Goal: Task Accomplishment & Management: Use online tool/utility

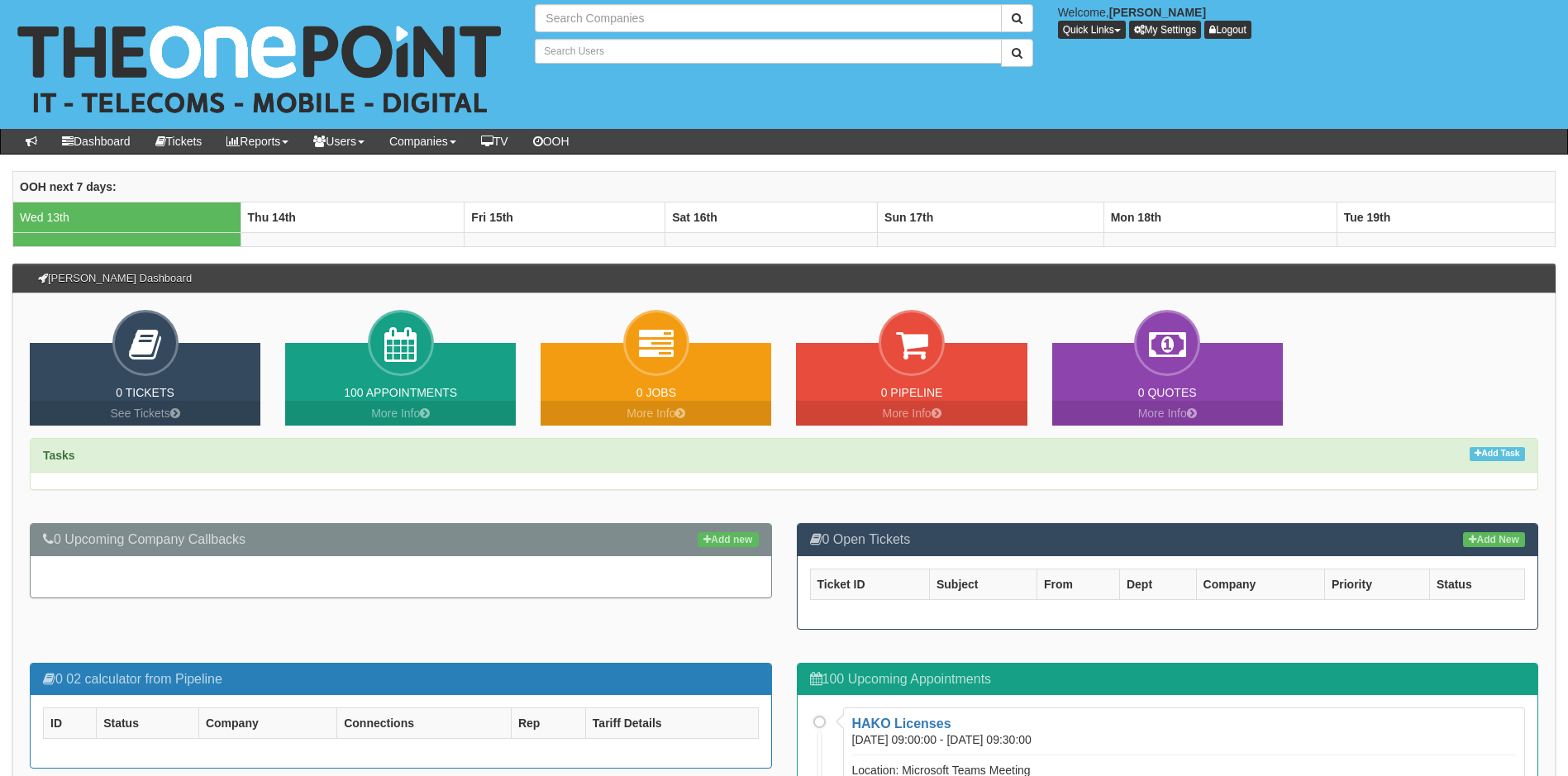
type input "Search Companies"
type input "Search Users"
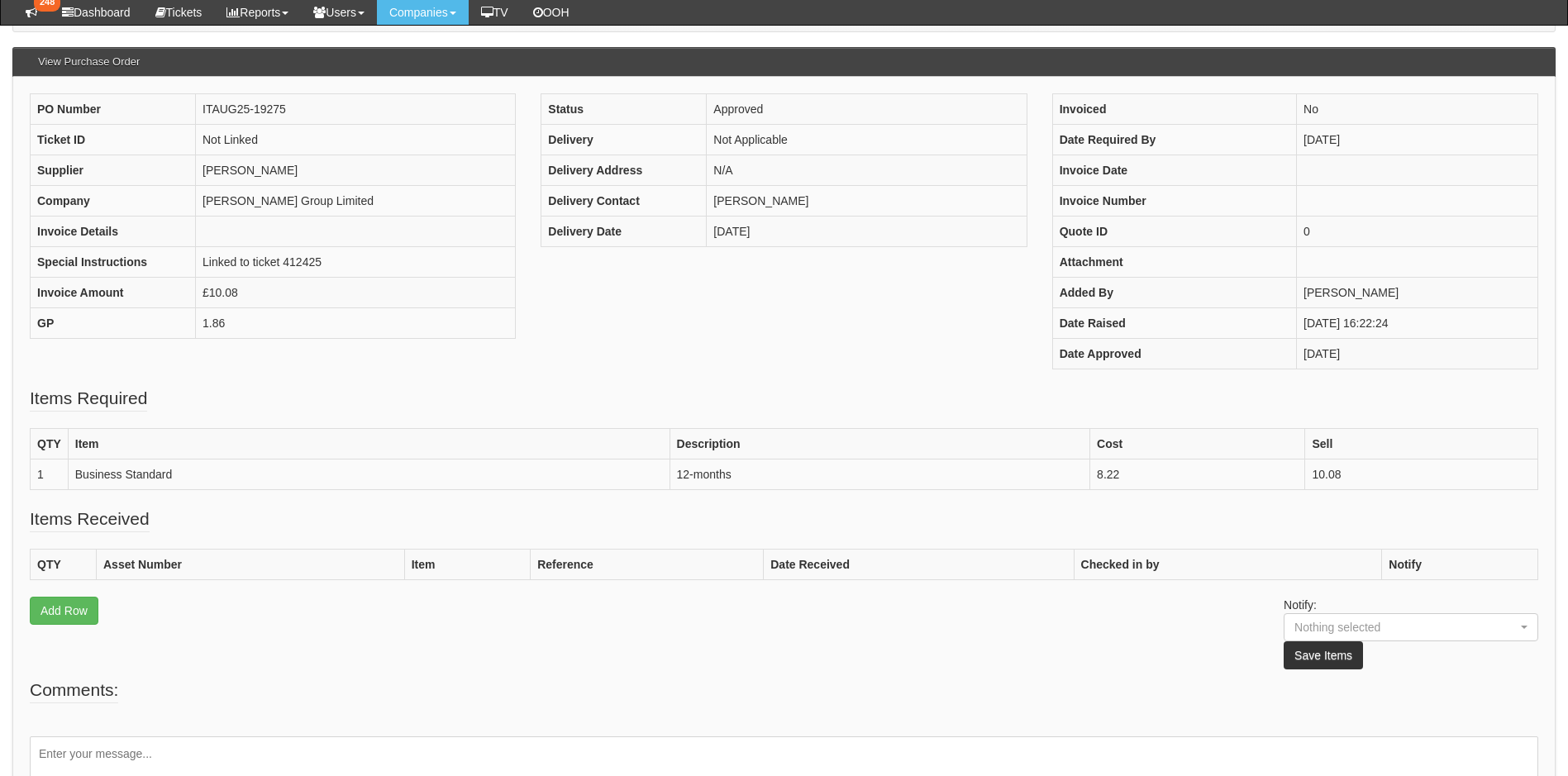
scroll to position [248, 0]
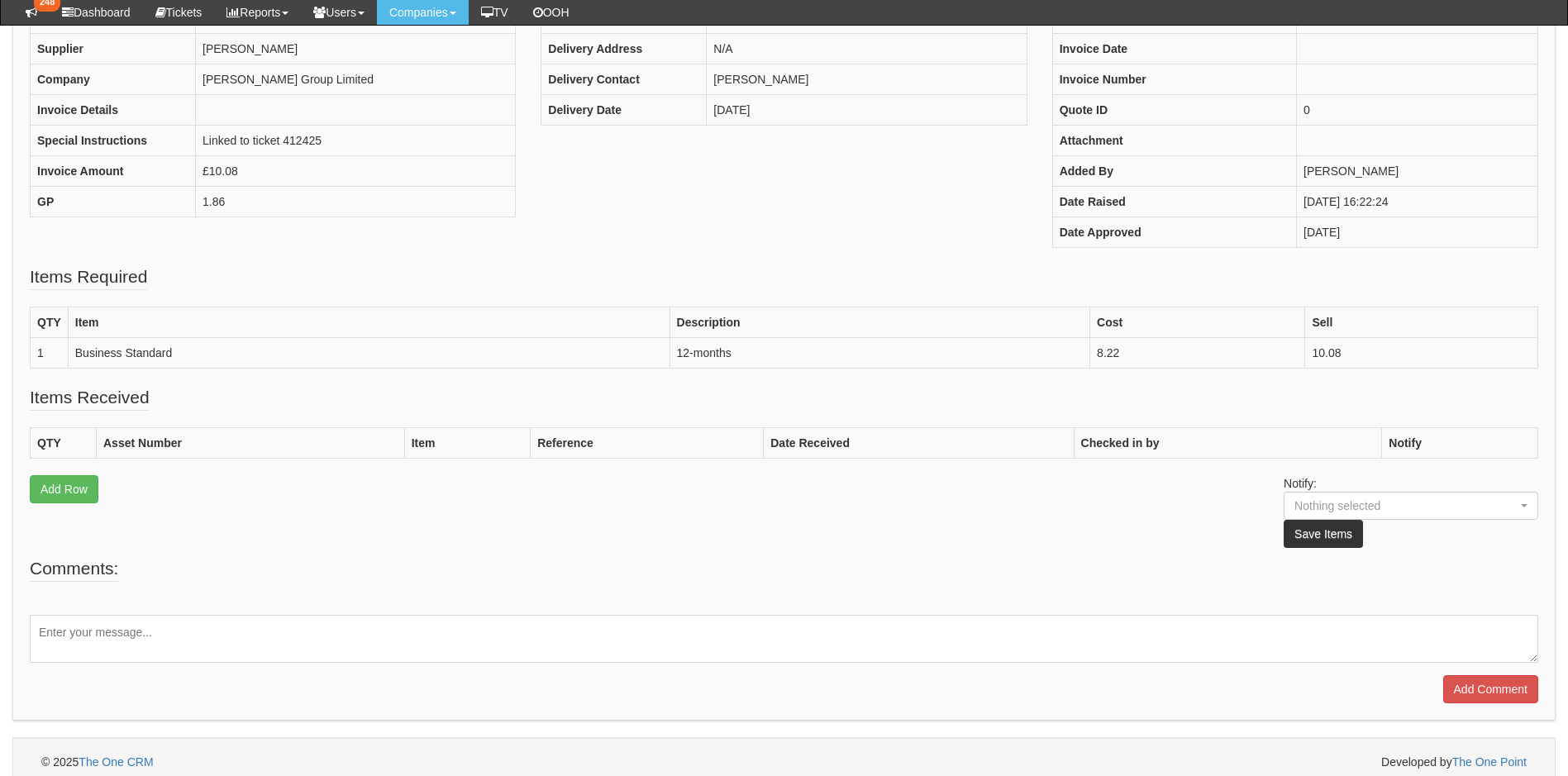
click at [143, 636] on textarea at bounding box center [784, 639] width 1508 height 48
type textarea "Processed"
click at [1472, 684] on input "Add Comment" at bounding box center [1490, 689] width 95 height 28
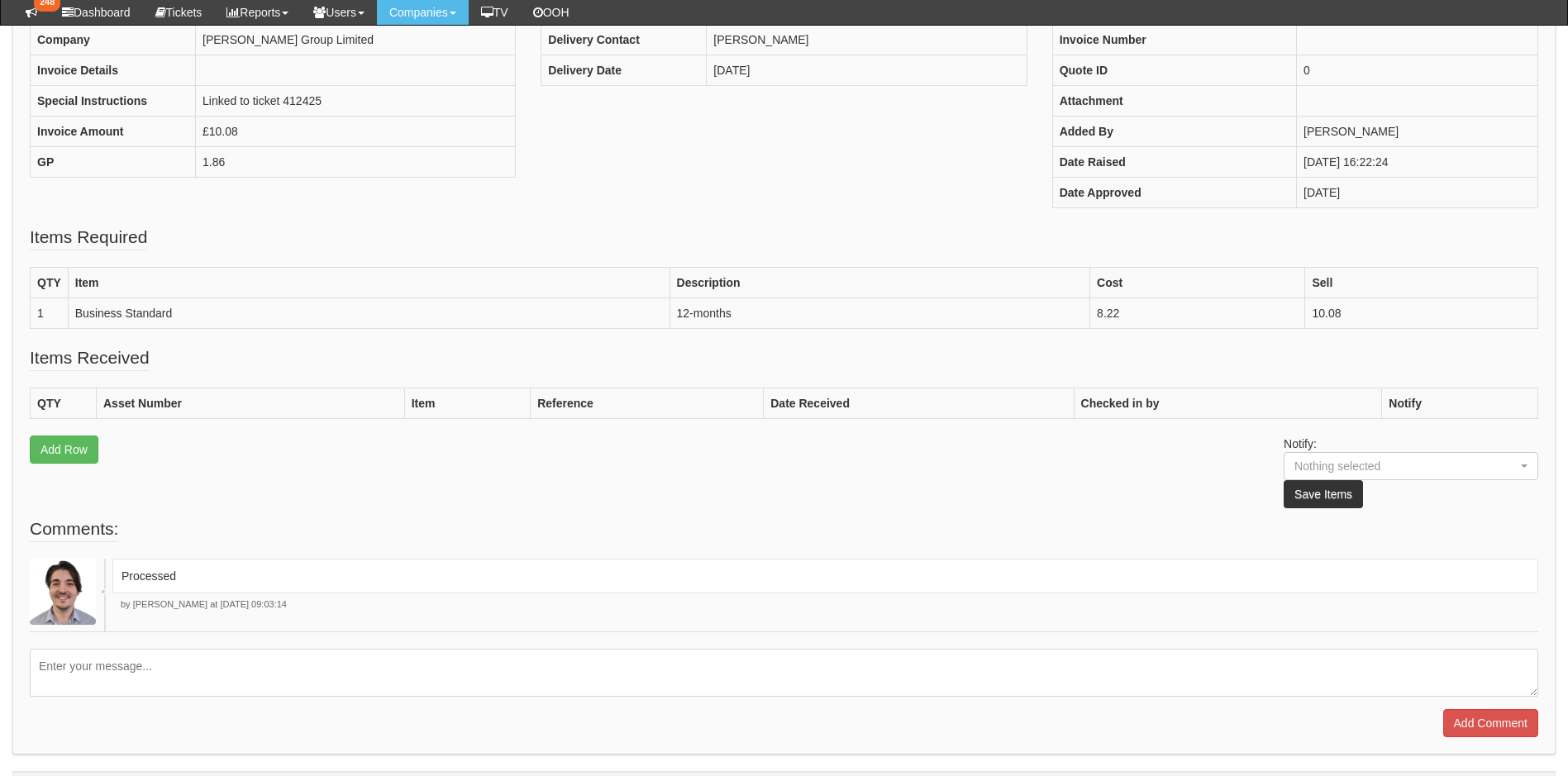
scroll to position [372, 0]
